Goal: Transaction & Acquisition: Purchase product/service

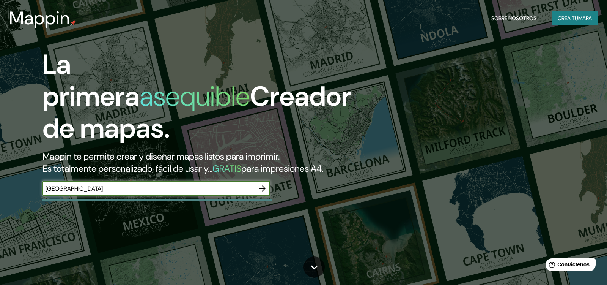
type input "[GEOGRAPHIC_DATA]"
click at [265, 188] on icon "button" at bounding box center [262, 188] width 9 height 9
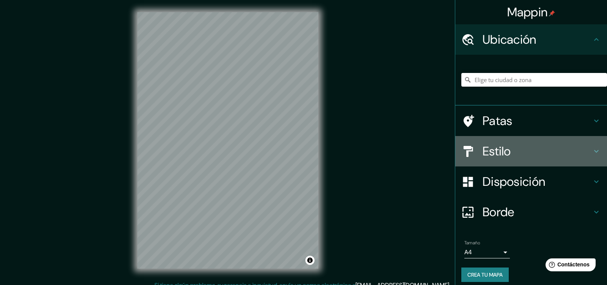
click at [592, 151] on icon at bounding box center [596, 151] width 9 height 9
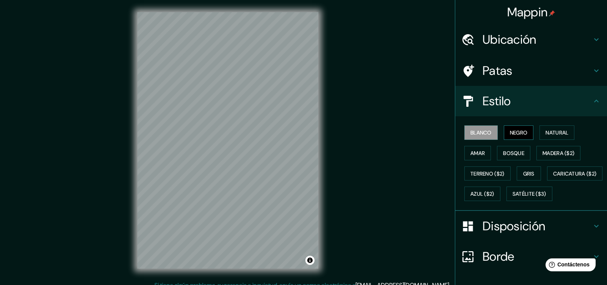
click at [510, 134] on font "Negro" at bounding box center [519, 132] width 18 height 7
click at [481, 132] on font "Blanco" at bounding box center [481, 132] width 21 height 7
click at [477, 155] on font "Amar" at bounding box center [478, 153] width 14 height 7
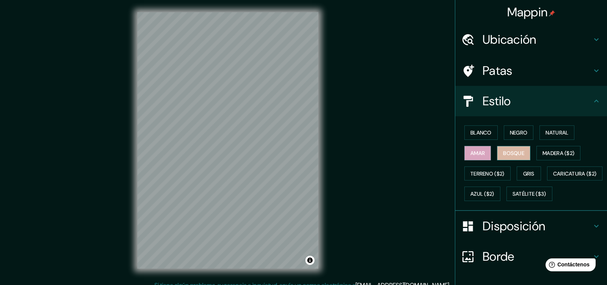
click at [506, 150] on font "Bosque" at bounding box center [513, 153] width 21 height 7
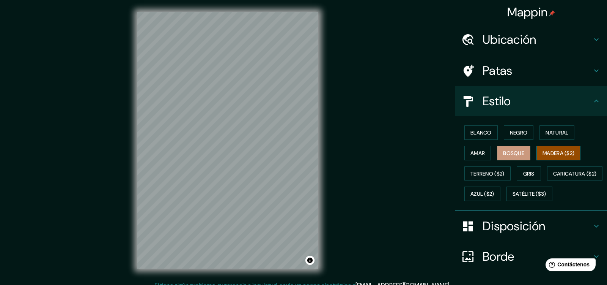
click at [543, 150] on font "Madera ($2)" at bounding box center [559, 153] width 32 height 7
click at [546, 130] on font "Natural" at bounding box center [557, 132] width 23 height 7
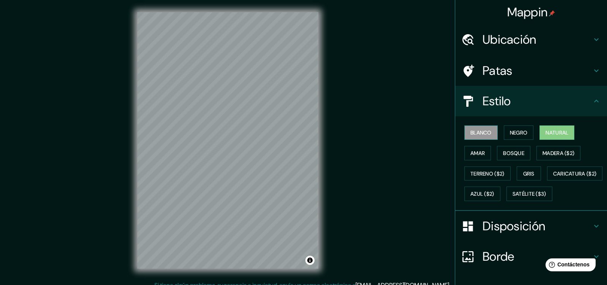
click at [485, 133] on font "Blanco" at bounding box center [481, 132] width 21 height 7
